Goal: Check status: Check status

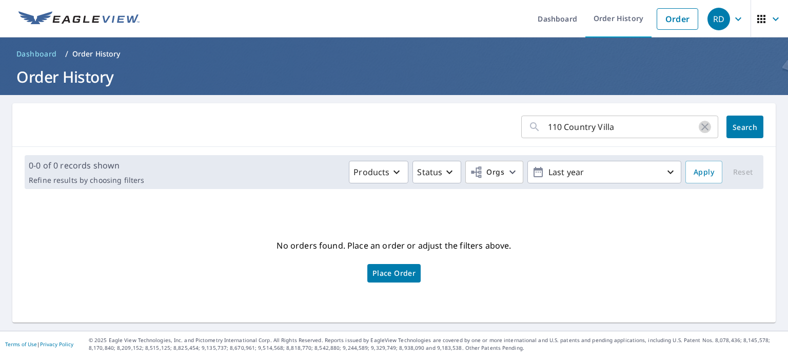
click at [701, 127] on icon "button" at bounding box center [704, 126] width 7 height 7
click at [620, 130] on input "text" at bounding box center [633, 126] width 170 height 29
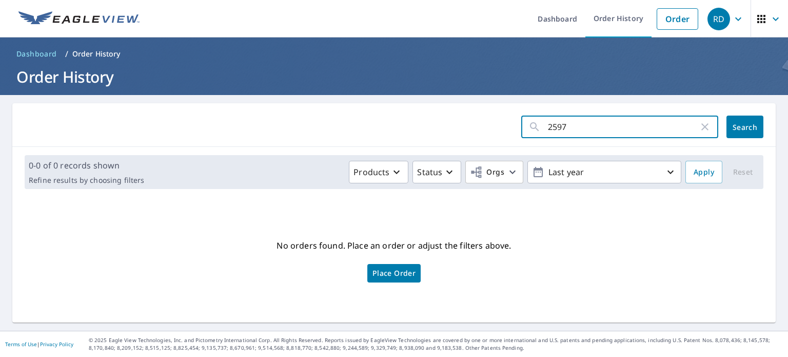
type input "2597"
click at [739, 127] on span "Search" at bounding box center [745, 127] width 21 height 10
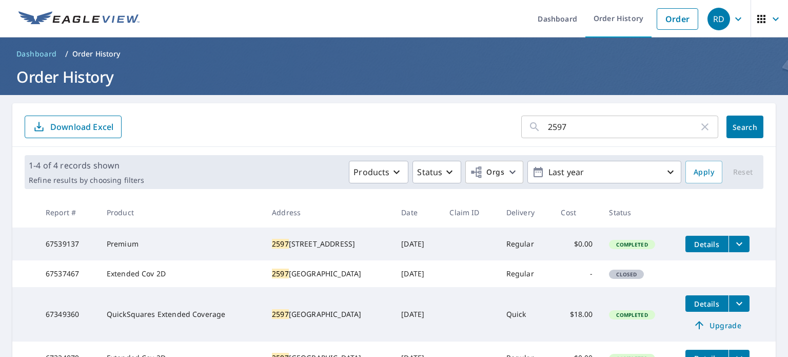
click at [623, 278] on span "Closed" at bounding box center [626, 273] width 33 height 7
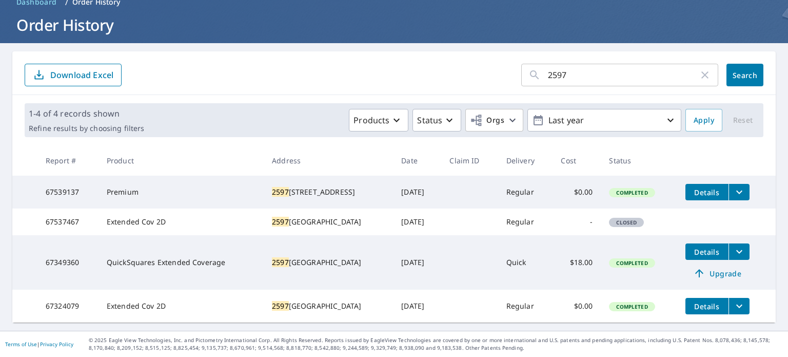
scroll to position [70, 0]
click at [622, 219] on span "Closed" at bounding box center [626, 222] width 33 height 7
click at [80, 212] on td "67537467" at bounding box center [67, 221] width 61 height 27
drag, startPoint x: 81, startPoint y: 210, endPoint x: 46, endPoint y: 213, distance: 35.6
click at [46, 213] on td "67537467" at bounding box center [67, 221] width 61 height 27
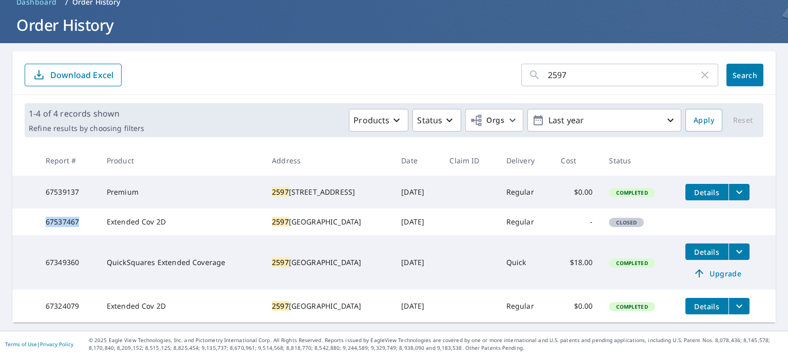
copy td "67537467"
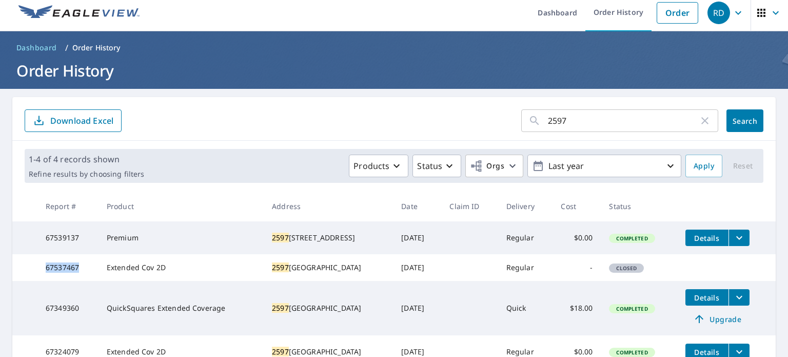
scroll to position [0, 0]
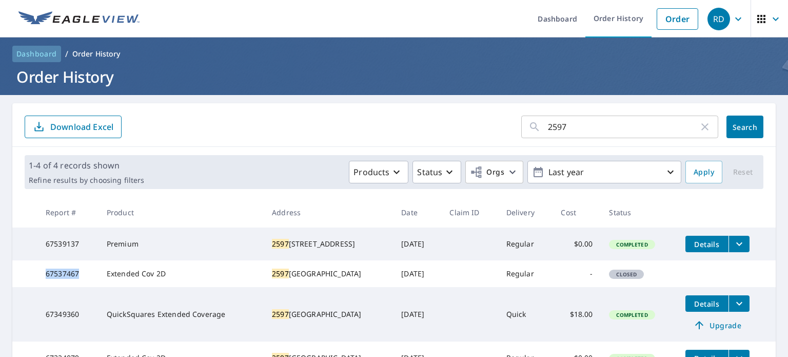
click at [34, 52] on span "Dashboard" at bounding box center [36, 54] width 41 height 10
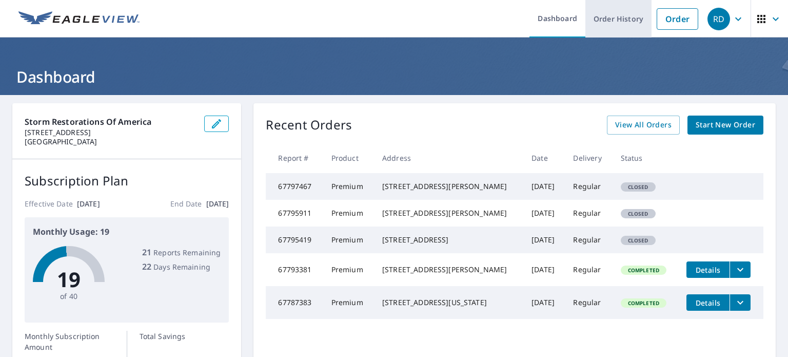
click at [604, 26] on link "Order History" at bounding box center [618, 18] width 66 height 37
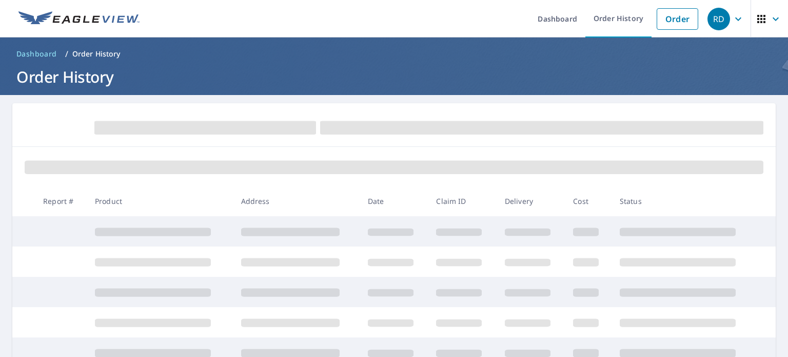
click at [734, 21] on icon "button" at bounding box center [738, 19] width 12 height 12
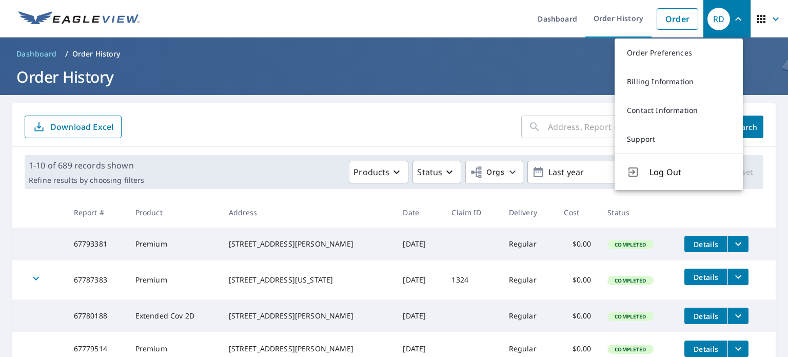
click at [734, 21] on icon "button" at bounding box center [738, 19] width 12 height 12
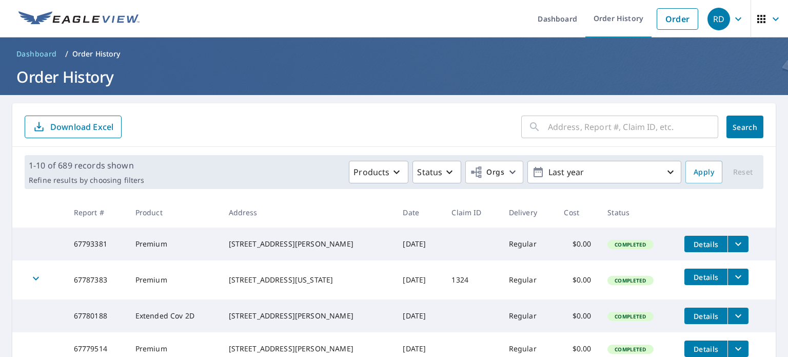
click at [755, 20] on icon "button" at bounding box center [761, 19] width 12 height 12
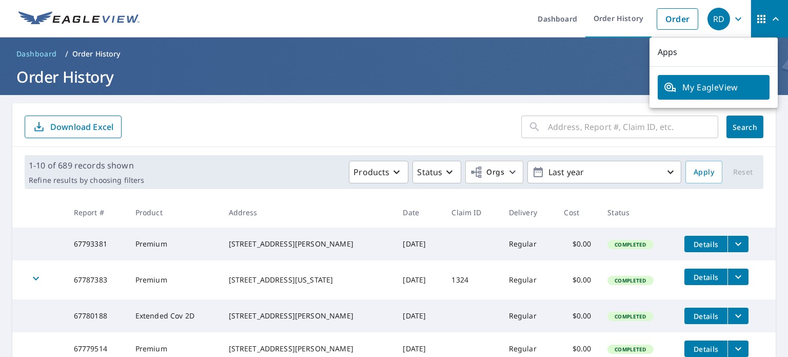
click at [755, 20] on icon "button" at bounding box center [761, 19] width 12 height 12
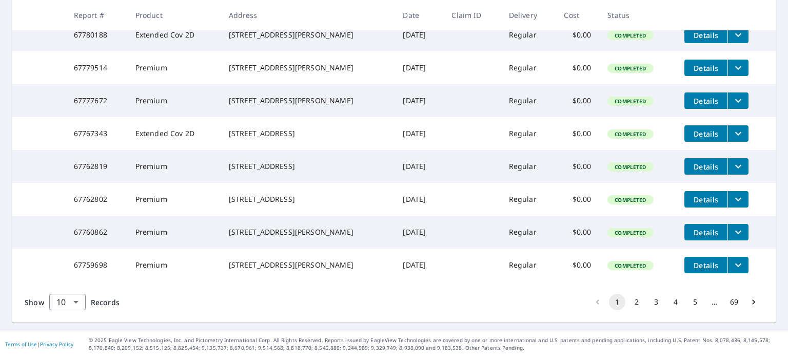
scroll to position [317, 0]
click at [689, 302] on button "5" at bounding box center [695, 301] width 16 height 16
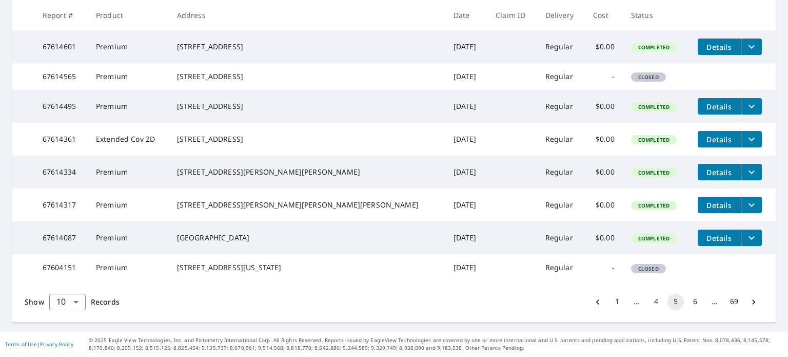
scroll to position [315, 0]
click at [687, 303] on button "6" at bounding box center [695, 301] width 16 height 16
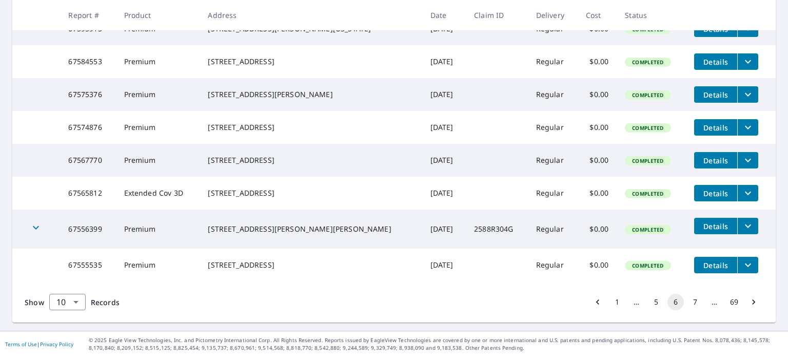
scroll to position [317, 0]
click at [687, 301] on button "7" at bounding box center [695, 301] width 16 height 16
